Goal: Navigation & Orientation: Find specific page/section

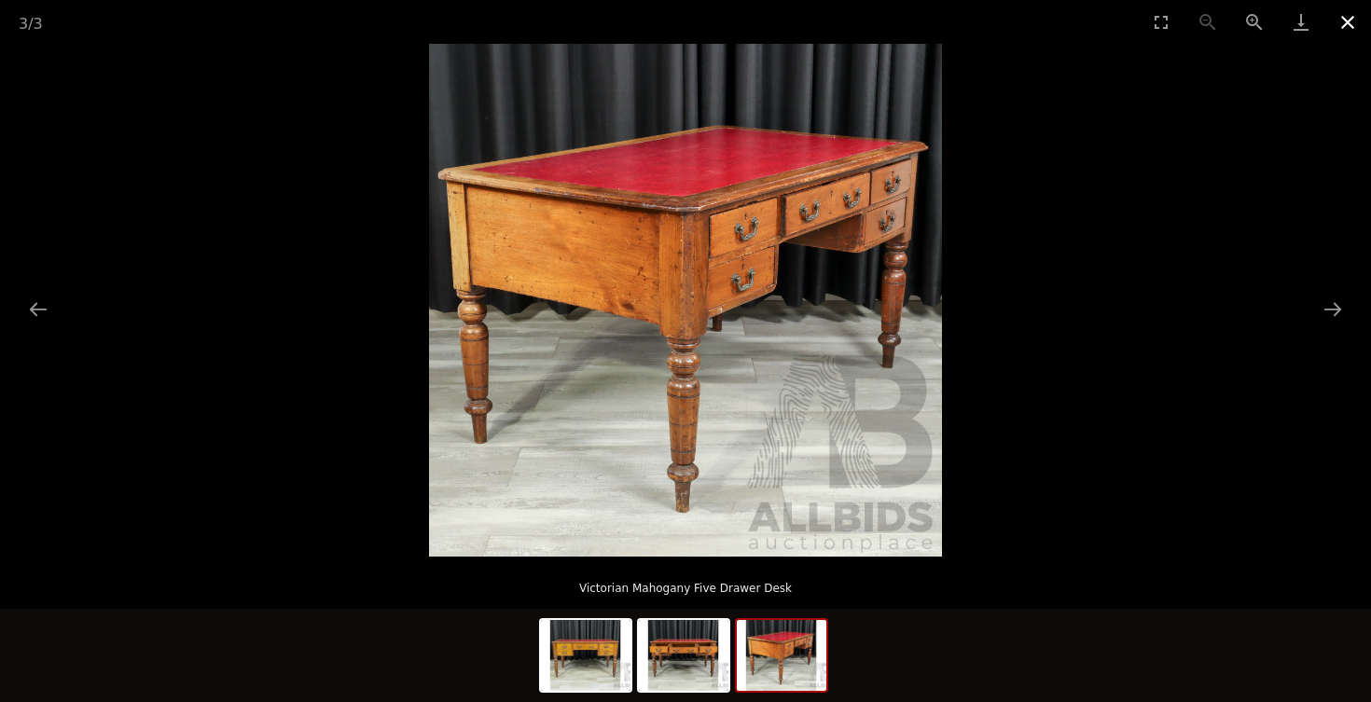
click at [1341, 19] on button "Close gallery" at bounding box center [1347, 22] width 47 height 44
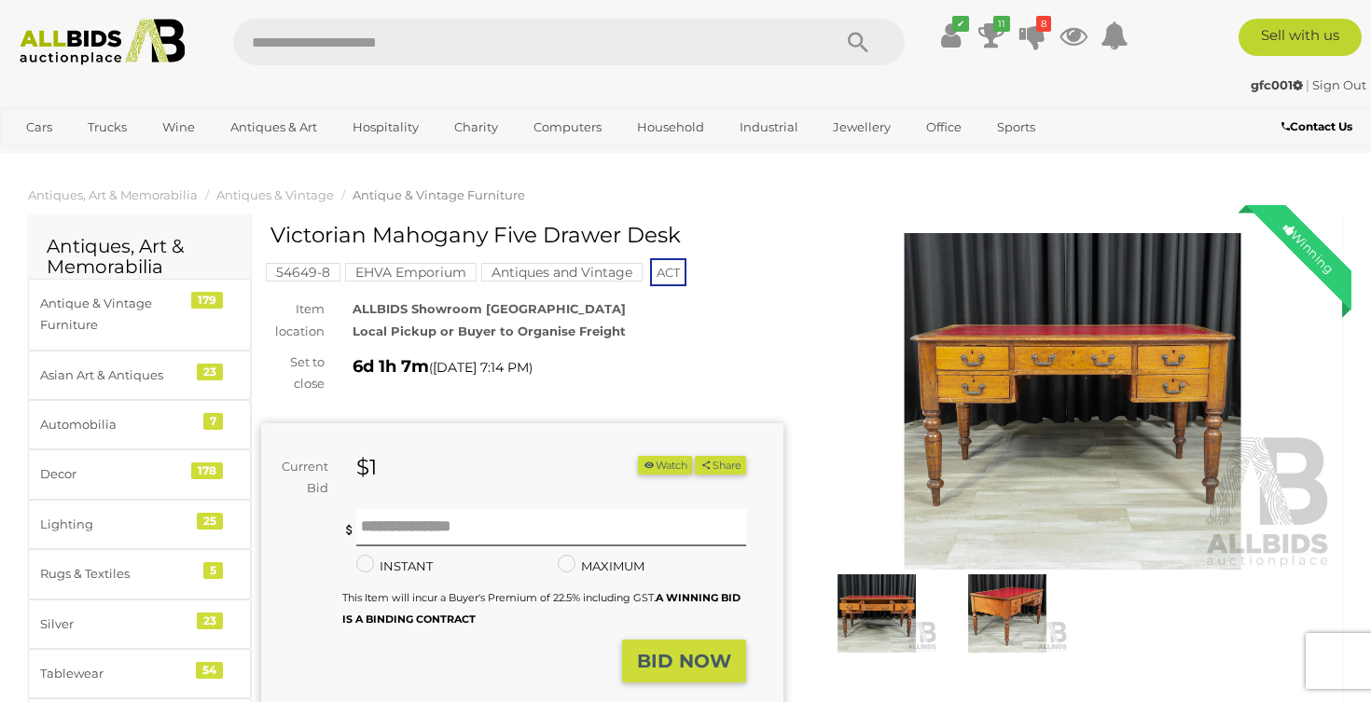
click at [82, 40] on img at bounding box center [102, 42] width 185 height 47
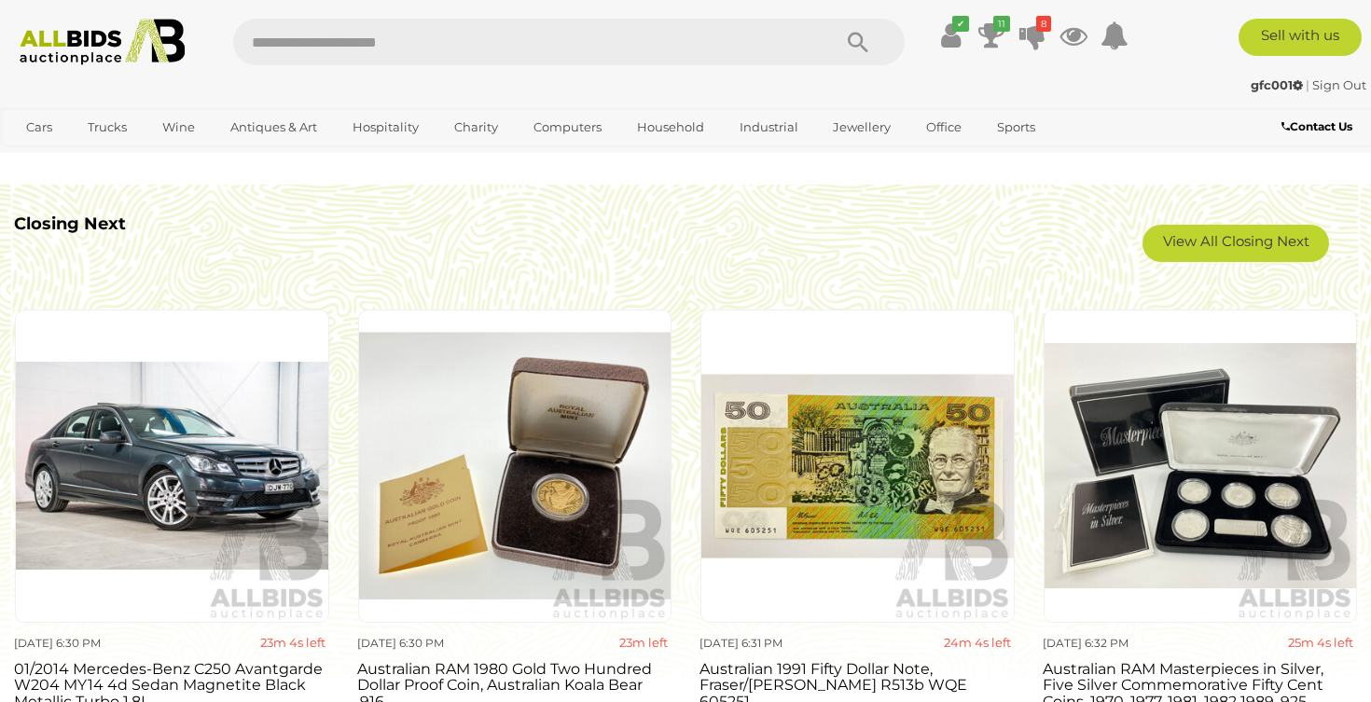
scroll to position [1602, 0]
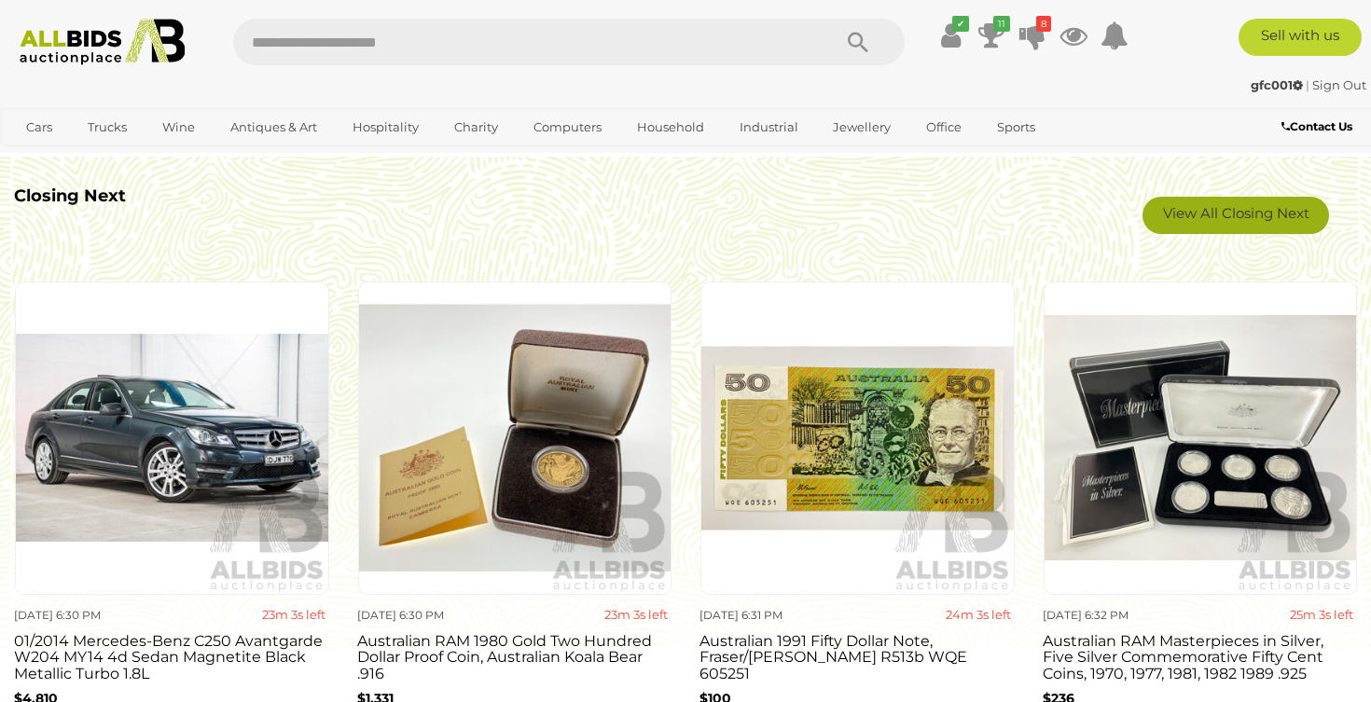
click at [1232, 217] on link "View All Closing Next" at bounding box center [1236, 215] width 187 height 37
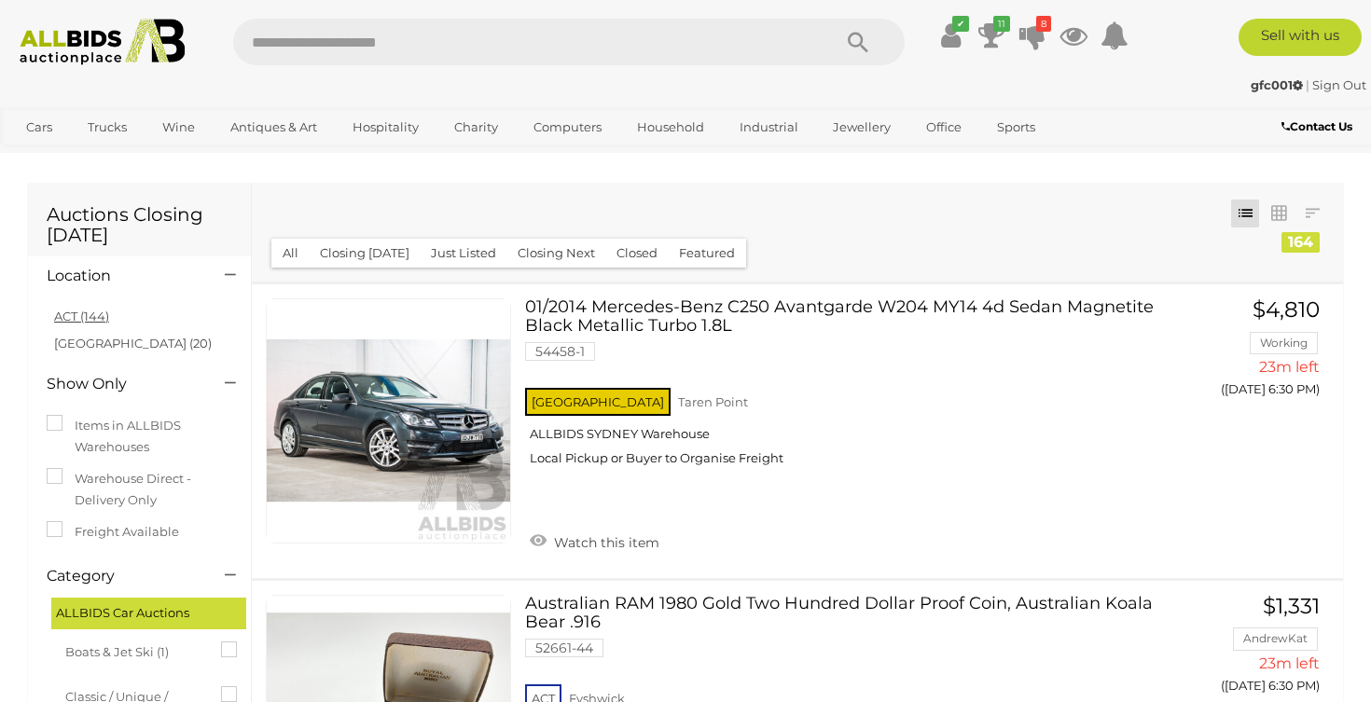
click at [67, 309] on link "ACT (144)" at bounding box center [81, 316] width 55 height 15
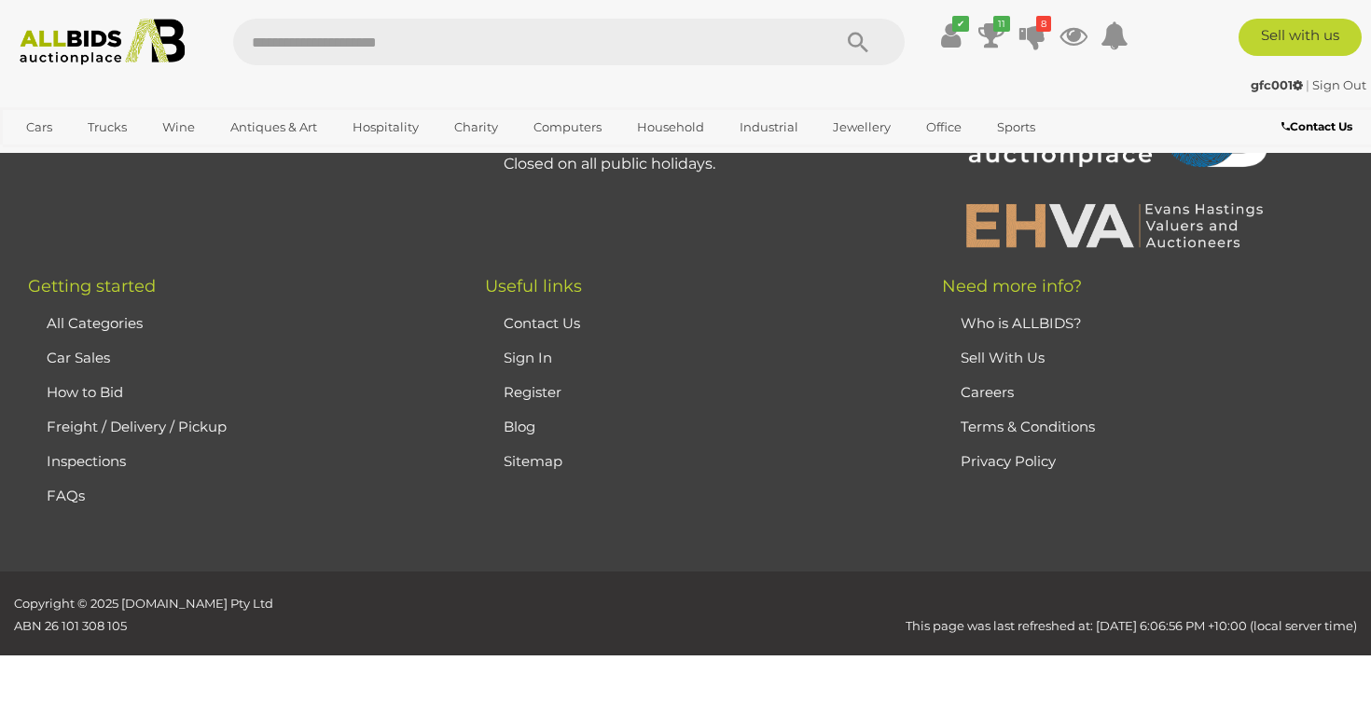
scroll to position [95, 0]
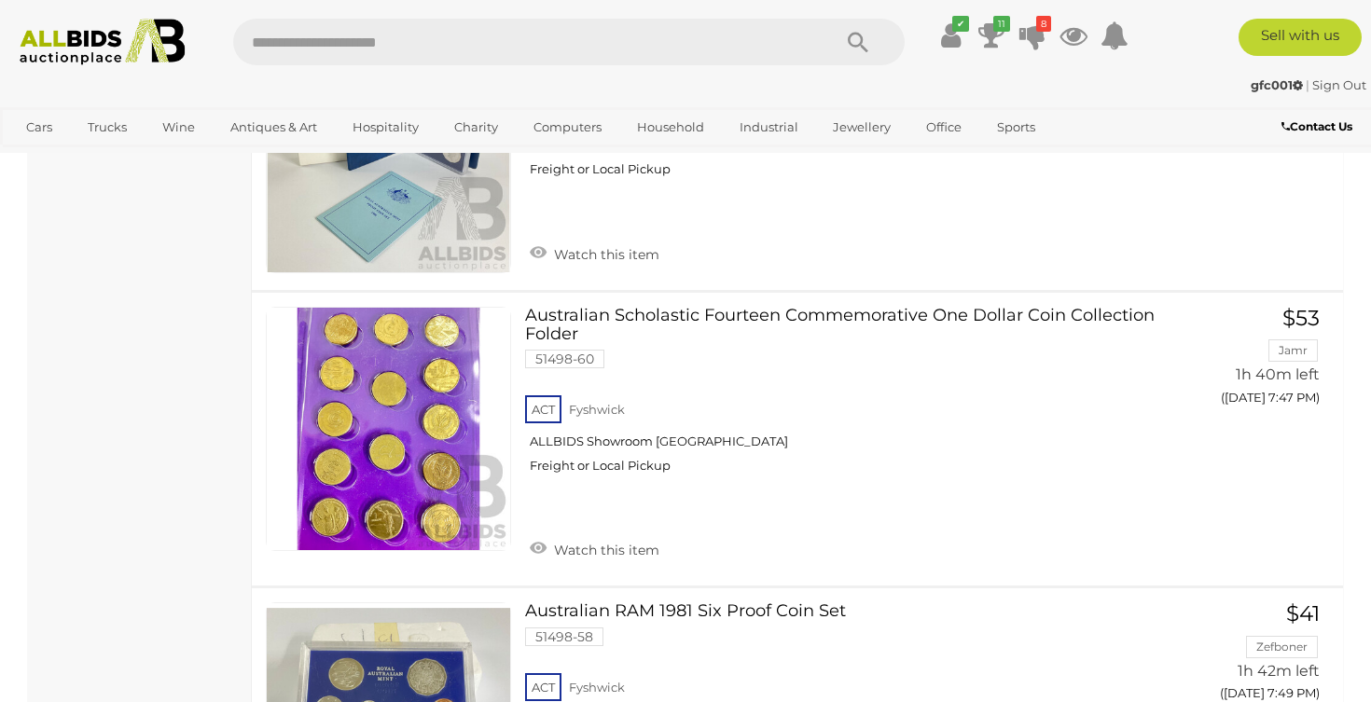
scroll to position [8835, 0]
